Goal: Task Accomplishment & Management: Manage account settings

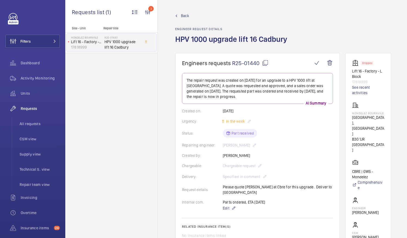
scroll to position [218, 0]
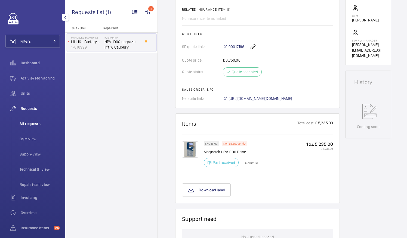
click at [30, 125] on span "All requests" at bounding box center [40, 123] width 40 height 5
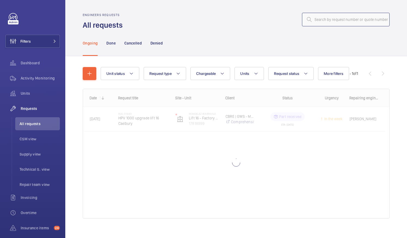
click at [321, 20] on input "text" at bounding box center [346, 20] width 88 height 14
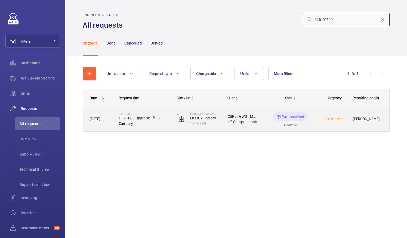
type input "R25-01440"
click at [129, 120] on span "HPV 1000 upgrade lift 16 Cadbury" at bounding box center [144, 121] width 51 height 11
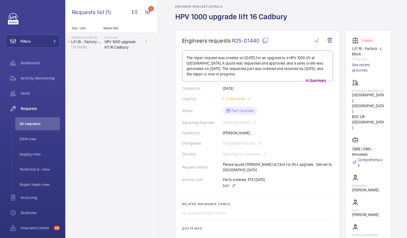
scroll to position [27, 0]
